Goal: Information Seeking & Learning: Learn about a topic

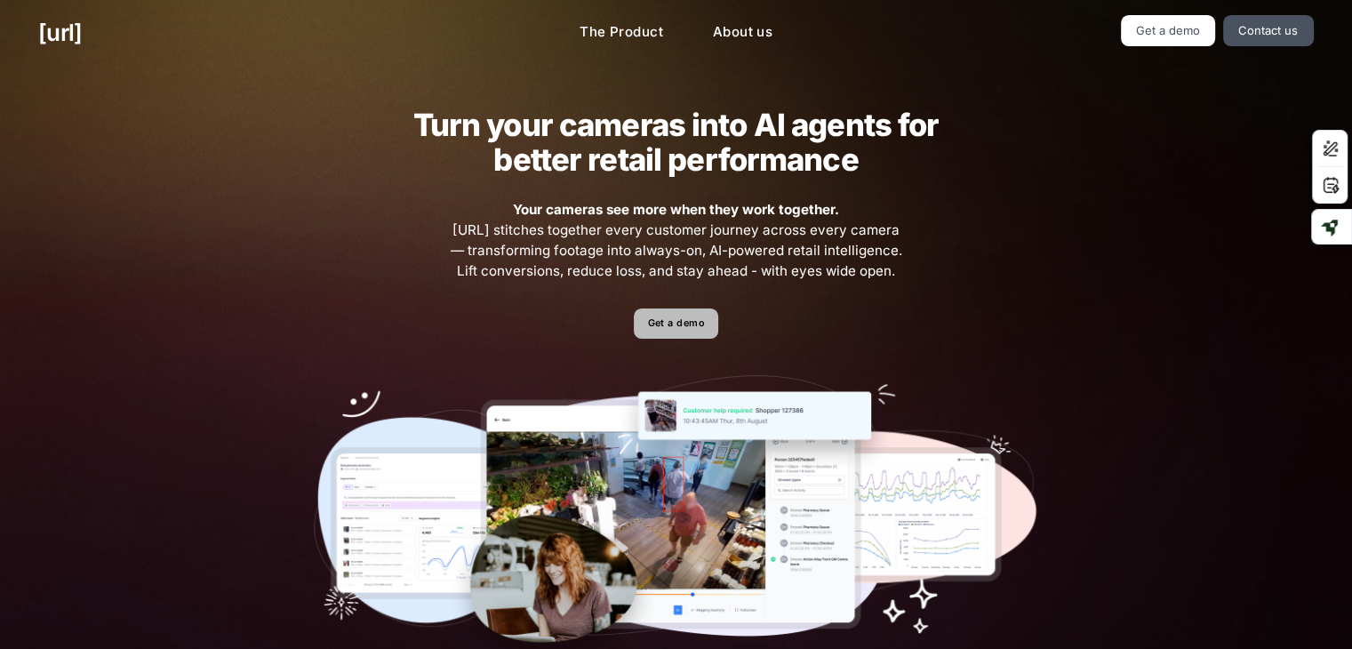
click at [700, 328] on link "Get a demo" at bounding box center [676, 323] width 84 height 31
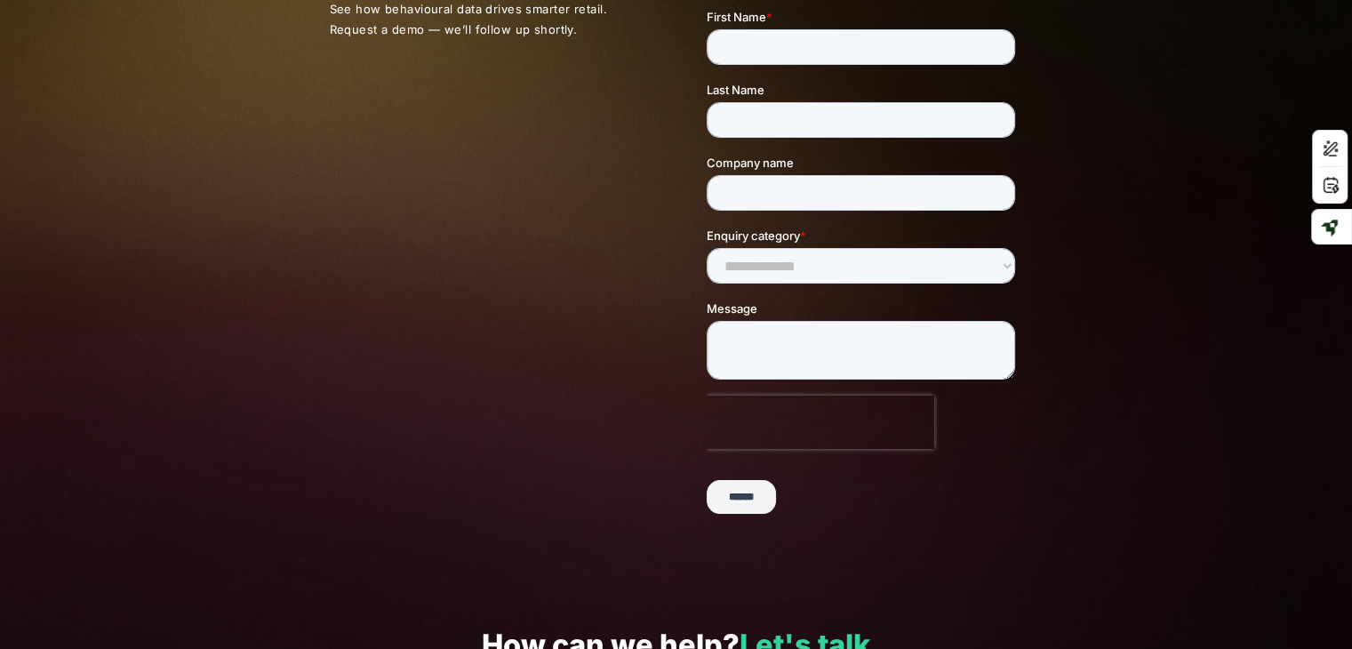
scroll to position [6, 0]
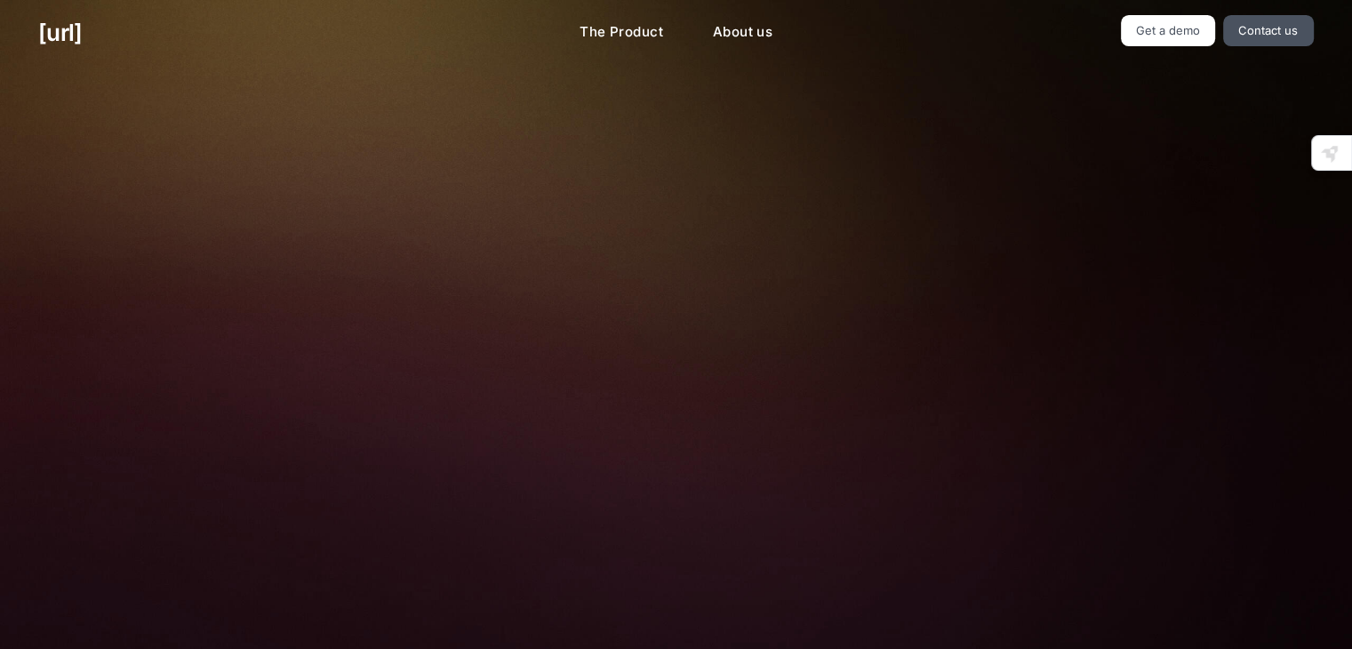
drag, startPoint x: 0, startPoint y: 0, endPoint x: 483, endPoint y: 239, distance: 538.7
